Goal: Task Accomplishment & Management: Complete application form

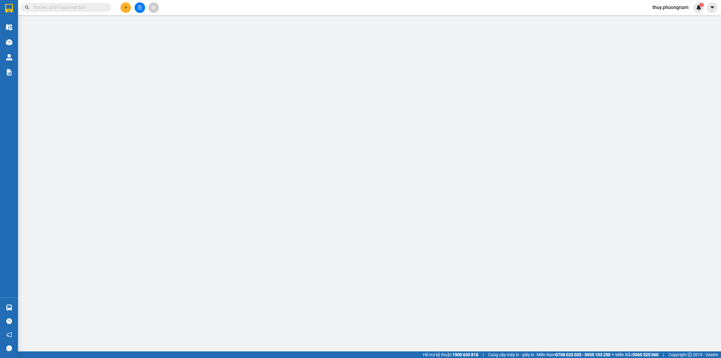
click at [69, 7] on input "text" at bounding box center [68, 7] width 71 height 7
paste input "QC2508110017"
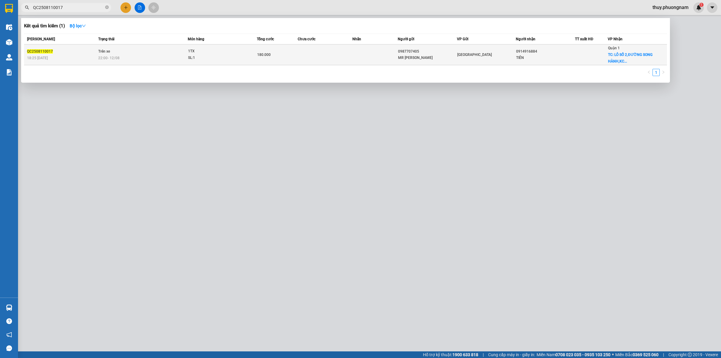
type input "QC2508110017"
click at [50, 50] on span "QC2508110017" at bounding box center [40, 51] width 26 height 4
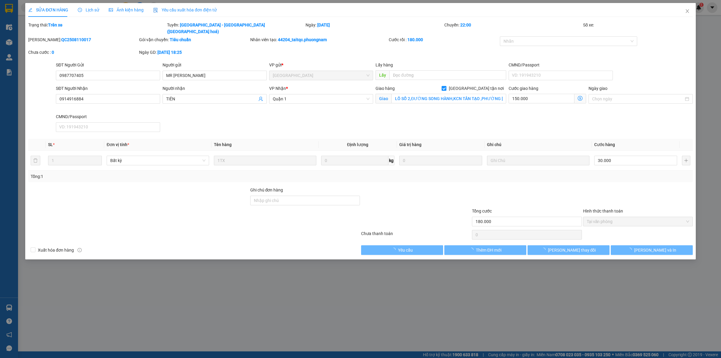
type input "0987707405"
type input "MR [PERSON_NAME]"
type input "0914916884"
type input "TIÊN"
checkbox input "true"
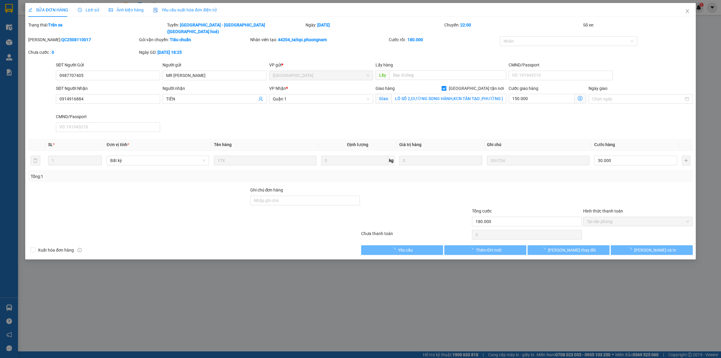
type input "LÔ SỐ 2,ĐƯỜNG SONG HÀNH,KCN TÂN TẠO ,PHƯỜNG [GEOGRAPHIC_DATA],[GEOGRAPHIC_DATA]"
type input "180.000"
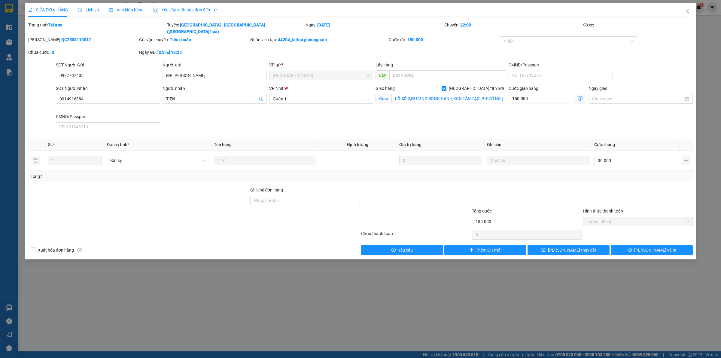
click at [580, 96] on icon "dollar-circle" at bounding box center [580, 98] width 5 height 5
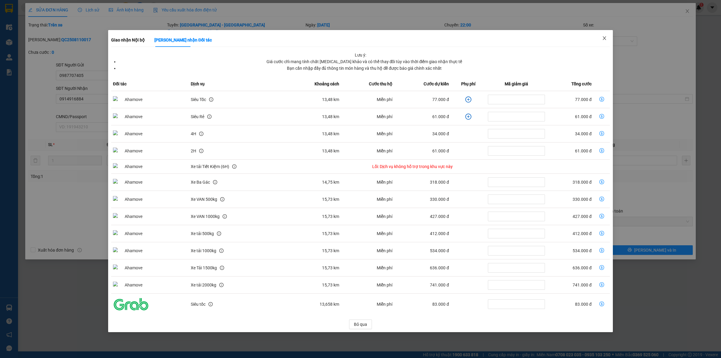
click at [603, 39] on icon "close" at bounding box center [604, 38] width 5 height 5
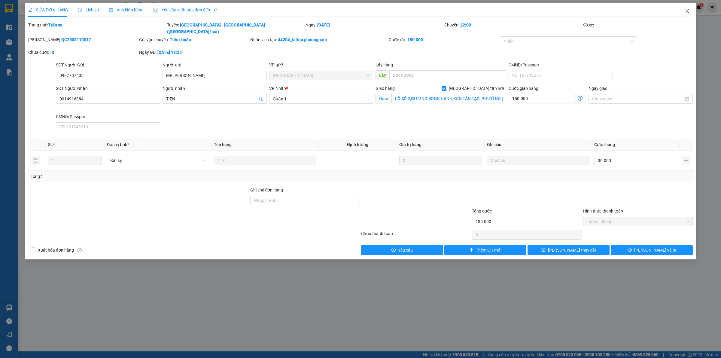
click at [685, 13] on span "Close" at bounding box center [687, 11] width 17 height 17
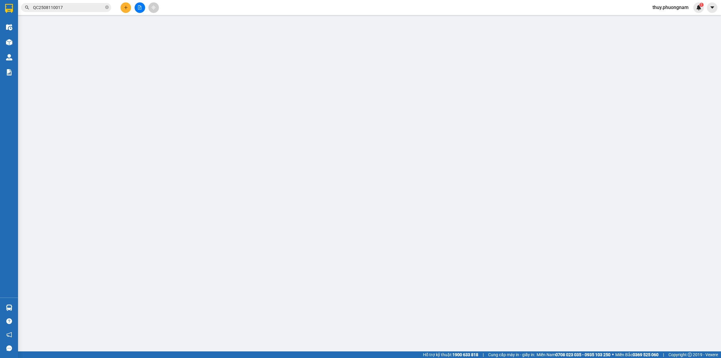
drag, startPoint x: 69, startPoint y: 8, endPoint x: 0, endPoint y: 3, distance: 69.6
click at [0, 3] on section "Kết quả tìm kiếm ( 1 ) Bộ lọc Mã ĐH Trạng thái Món hàng Tổng cước Chưa cước Nhã…" at bounding box center [360, 179] width 721 height 358
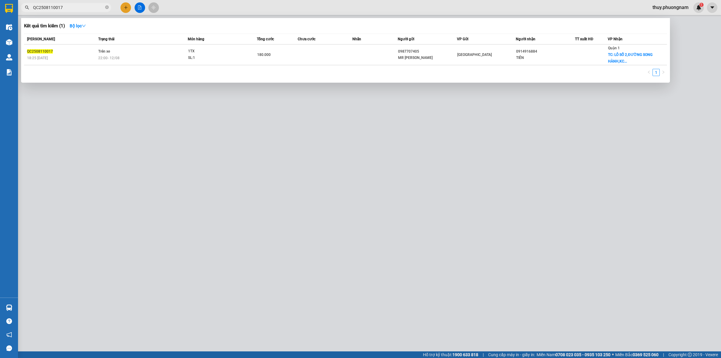
paste input "9"
type input "QC2508110019"
click at [41, 44] on th "[PERSON_NAME]" at bounding box center [60, 39] width 73 height 11
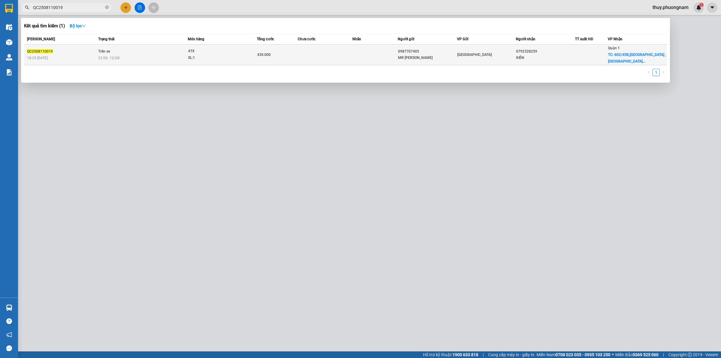
click at [44, 50] on div "QC2508110019" at bounding box center [61, 51] width 69 height 6
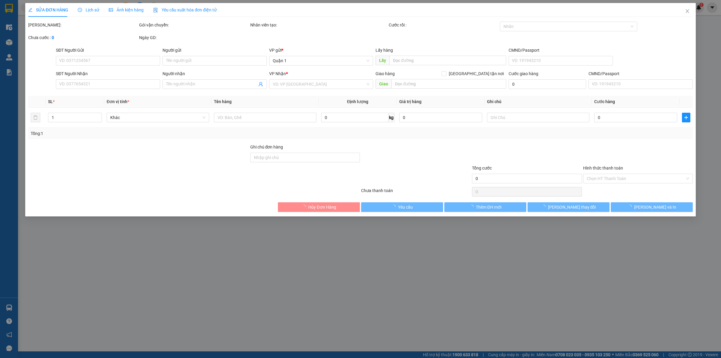
type input "0987707405"
type input "MR [PERSON_NAME]"
type input "0792328259"
type input "KIÊN"
checkbox input "true"
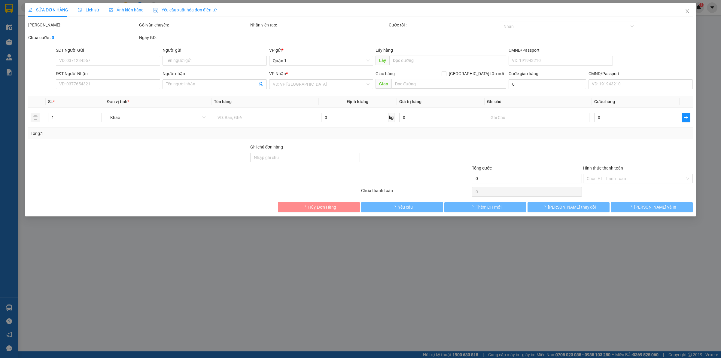
type input "602/45B,[GEOGRAPHIC_DATA] ,[GEOGRAPHIC_DATA],[GEOGRAPHIC_DATA]"
type input "430.000"
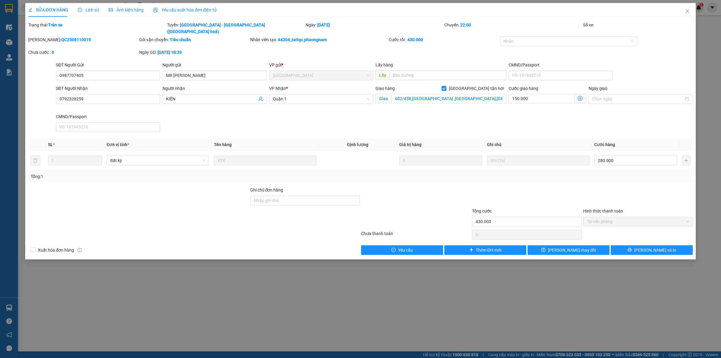
click at [579, 96] on icon "dollar-circle" at bounding box center [580, 98] width 5 height 5
